Goal: Find specific page/section: Find specific page/section

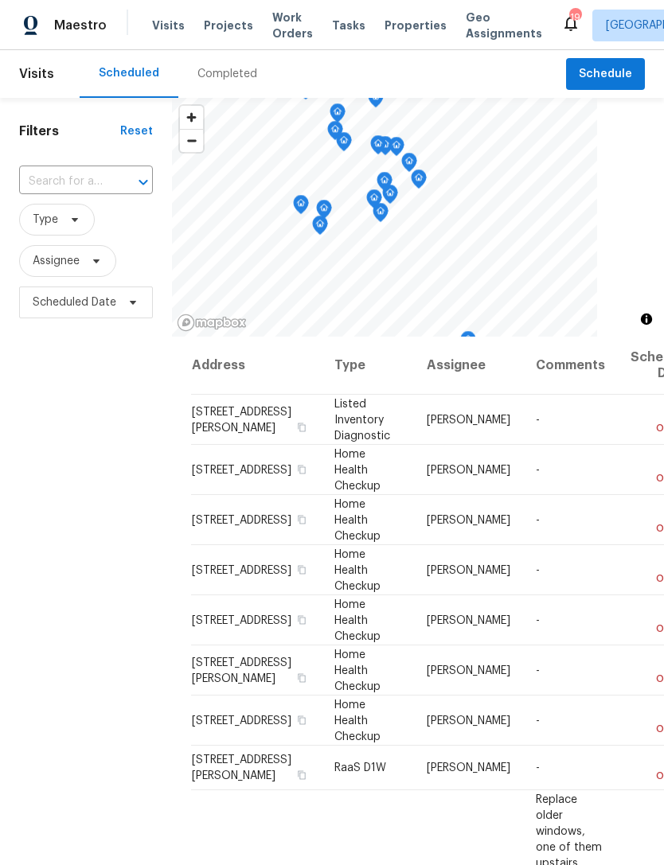
click at [394, 33] on span "Properties" at bounding box center [415, 26] width 62 height 16
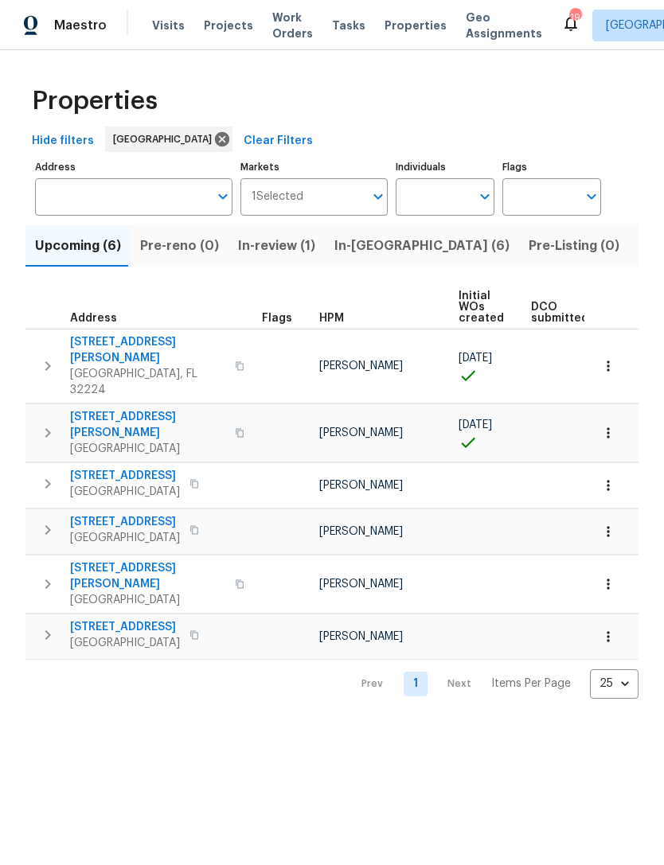
click at [280, 257] on span "In-review (1)" at bounding box center [276, 246] width 77 height 22
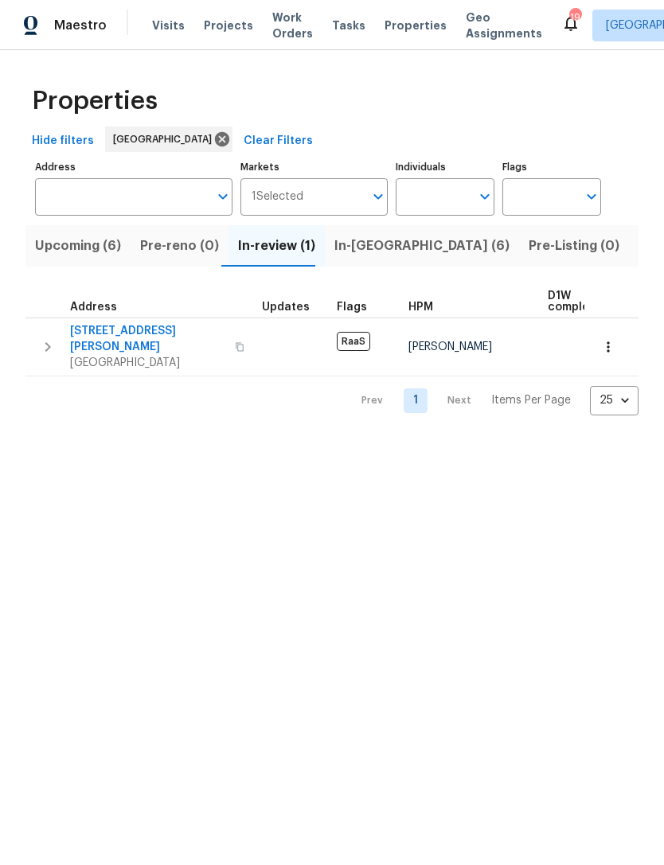
click at [528, 257] on span "Pre-Listing (0)" at bounding box center [573, 246] width 91 height 22
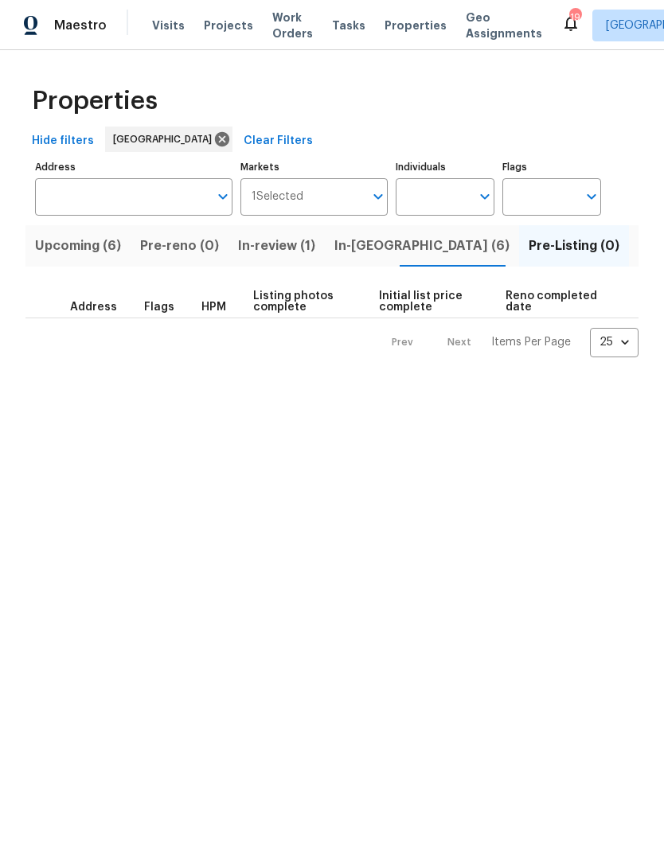
click at [638, 257] on span "Listed (62)" at bounding box center [672, 246] width 68 height 22
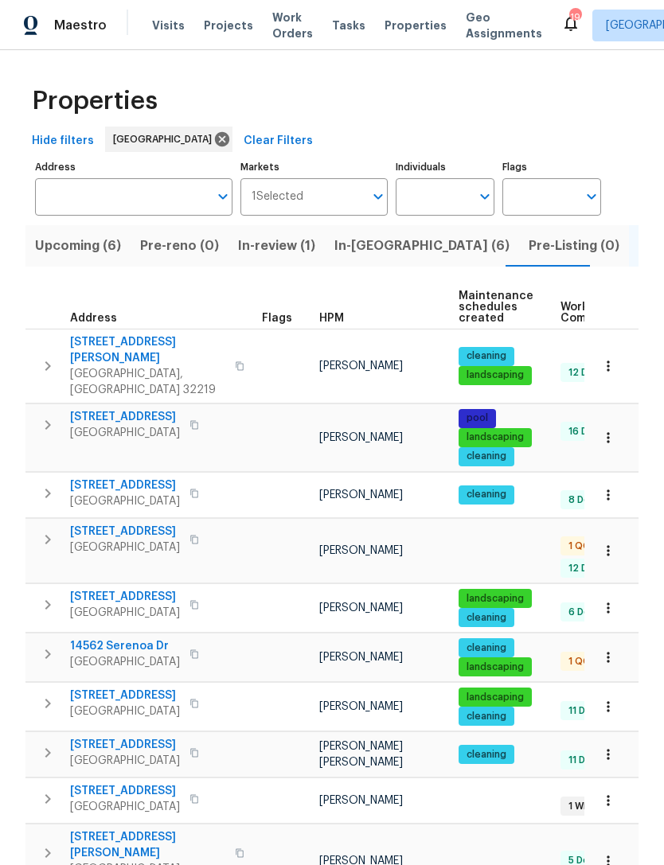
click at [321, 324] on span "HPM" at bounding box center [331, 318] width 25 height 11
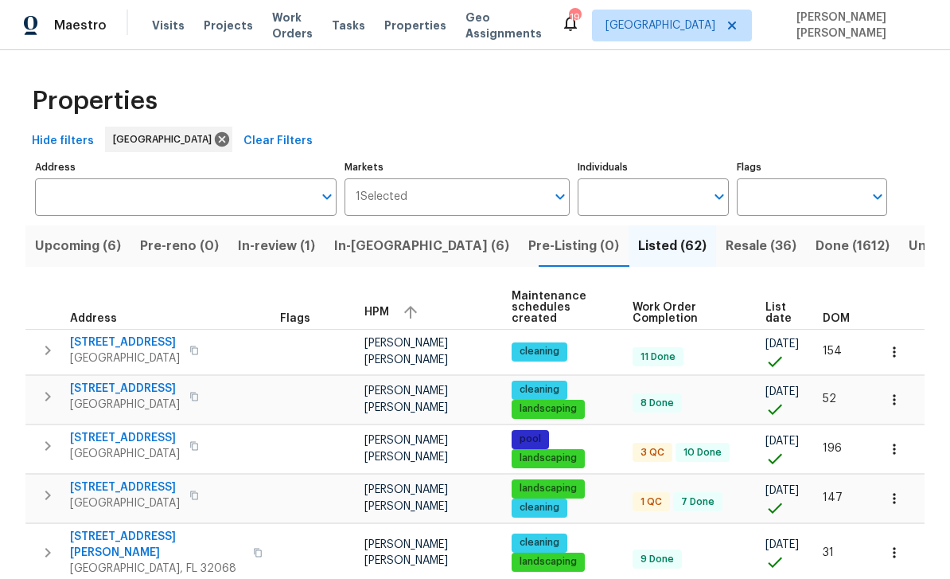
click at [258, 251] on span "In-review (1)" at bounding box center [276, 246] width 77 height 22
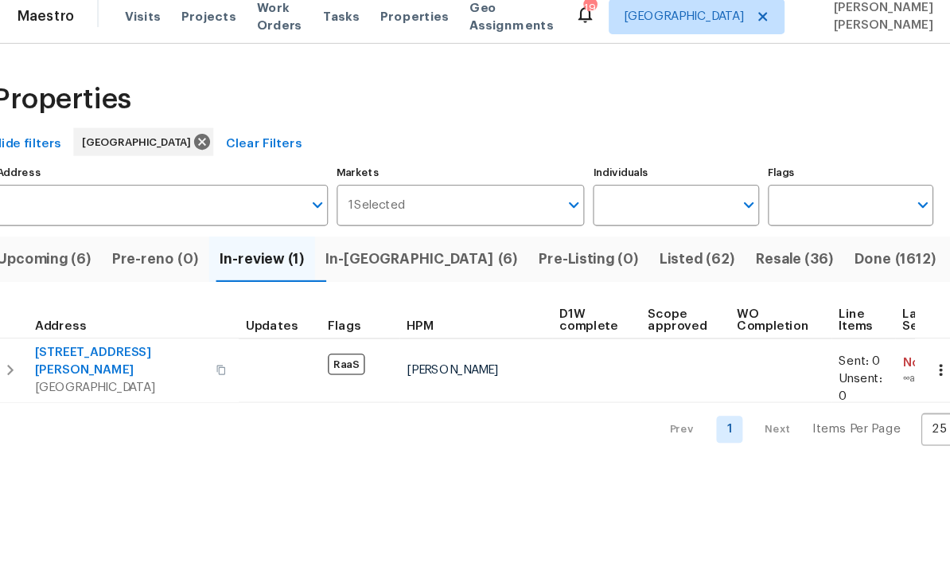
click at [519, 250] on button "Pre-Listing (0)" at bounding box center [574, 245] width 110 height 41
